Goal: Find specific page/section: Find specific page/section

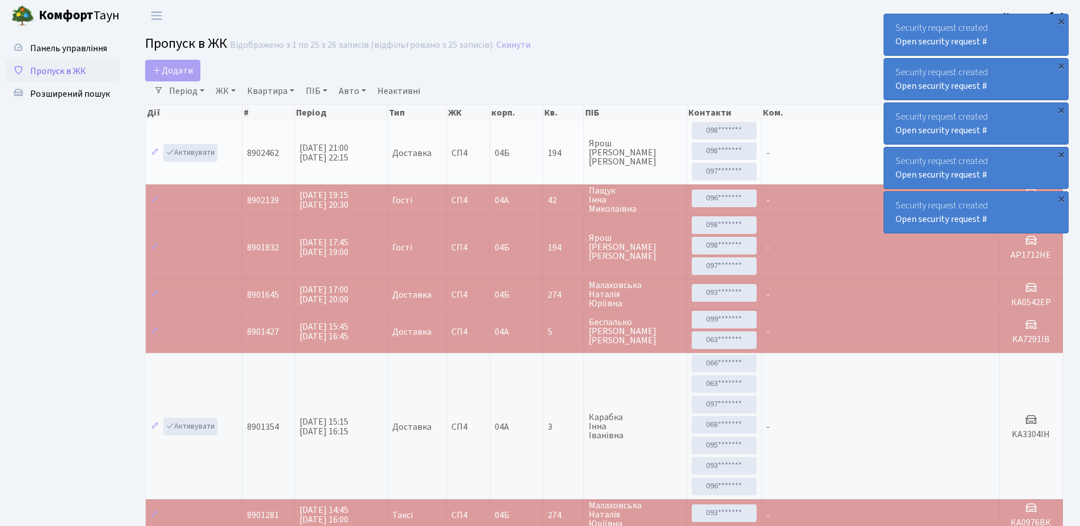
select select "25"
click at [60, 67] on span "Пропуск в ЖК" at bounding box center [58, 71] width 56 height 13
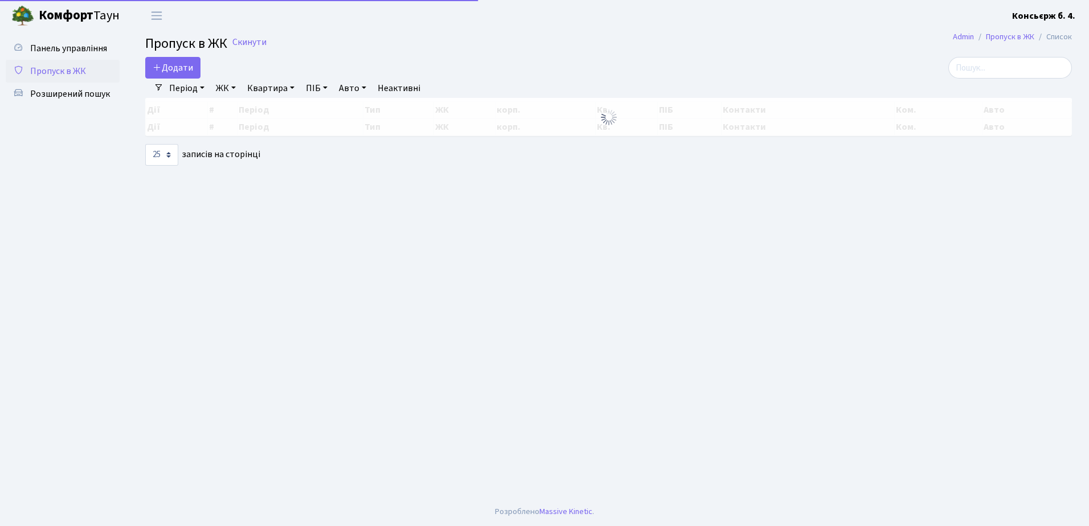
select select "25"
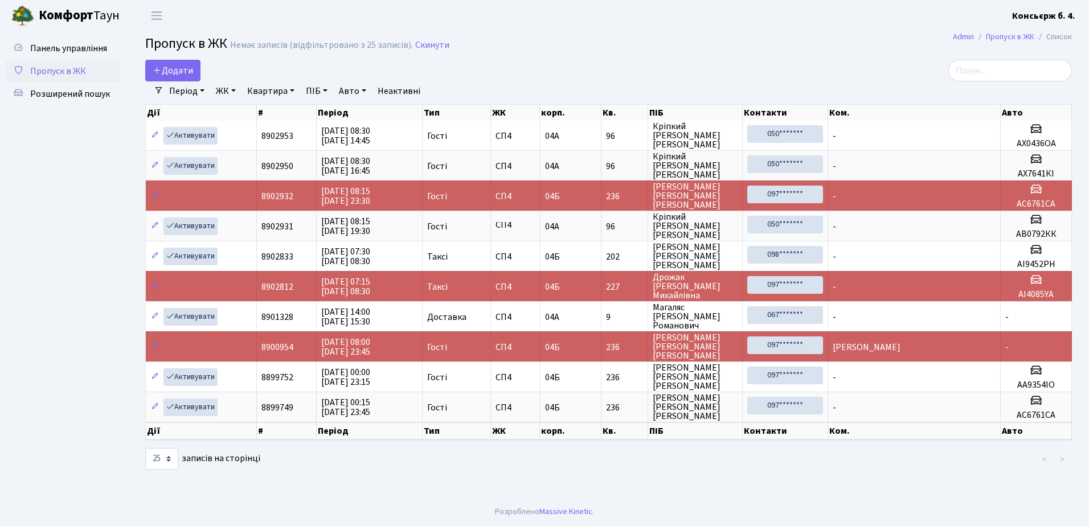
scroll to position [2, 0]
click at [90, 76] on link "Пропуск в ЖК" at bounding box center [63, 71] width 114 height 23
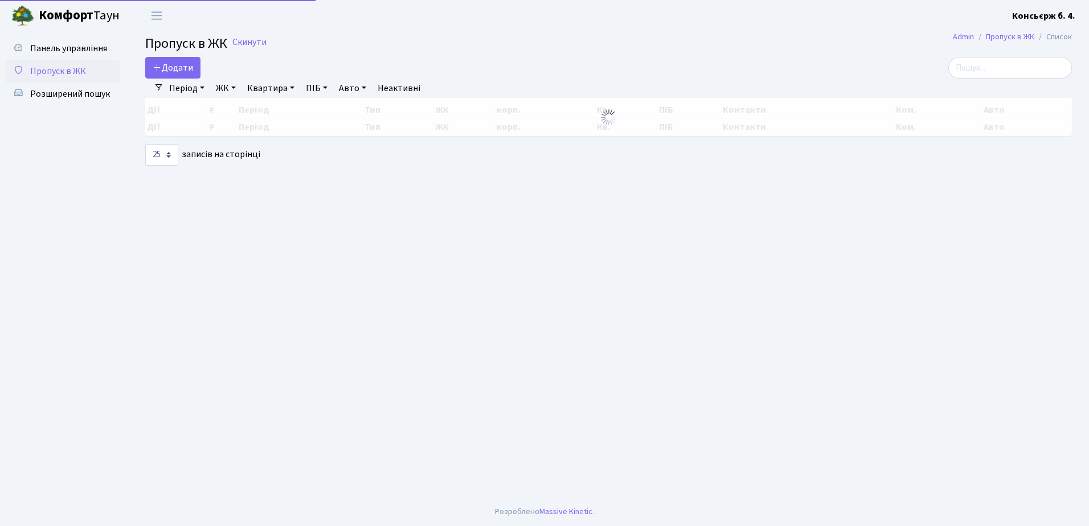
select select "25"
